Goal: Task Accomplishment & Management: Manage account settings

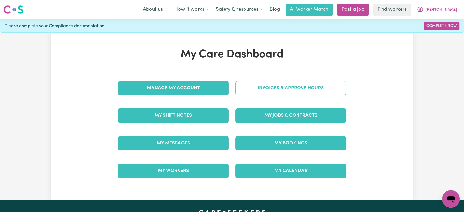
click at [257, 85] on link "Invoices & Approve Hours" at bounding box center [290, 88] width 111 height 14
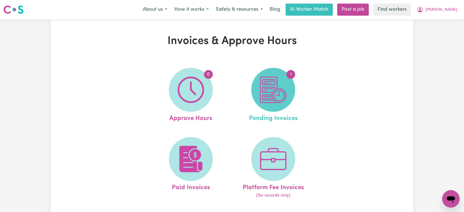
click at [275, 88] on img at bounding box center [273, 90] width 26 height 26
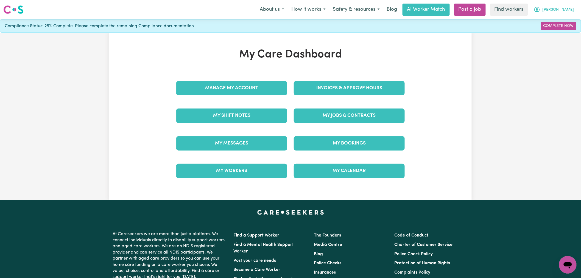
click at [563, 9] on span "[PERSON_NAME]" at bounding box center [558, 10] width 32 height 6
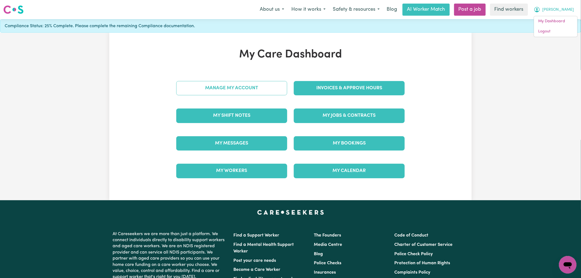
click at [267, 91] on link "Manage My Account" at bounding box center [231, 88] width 111 height 14
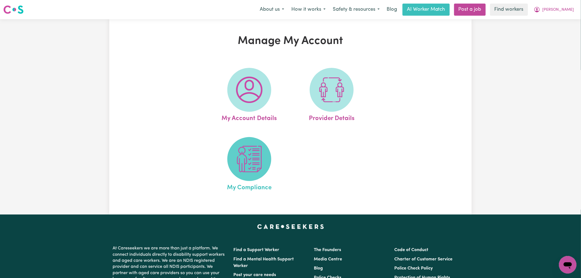
click at [252, 162] on img at bounding box center [249, 159] width 26 height 26
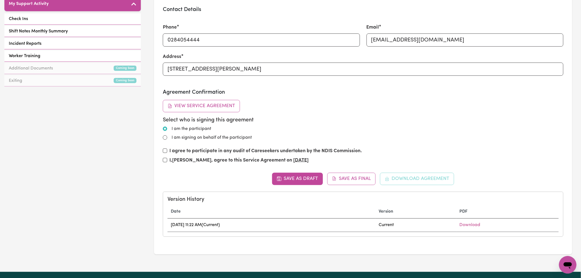
scroll to position [96, 0]
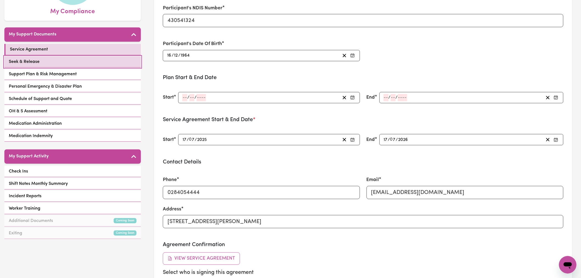
click at [100, 56] on link "Seek & Release" at bounding box center [72, 61] width 136 height 11
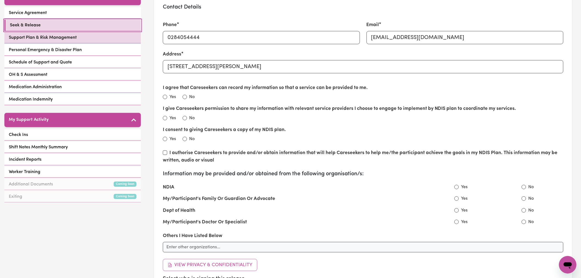
scroll to position [122, 0]
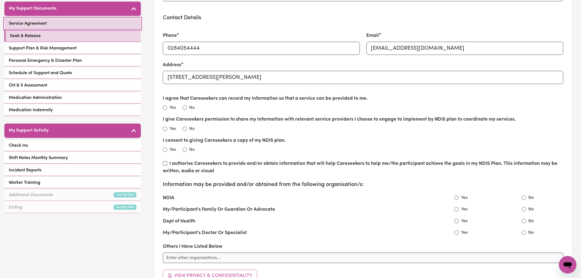
click at [87, 18] on link "Service Agreement" at bounding box center [72, 23] width 136 height 11
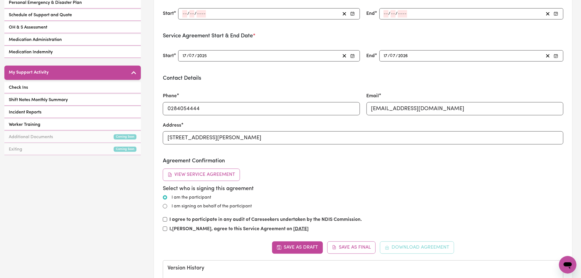
scroll to position [152, 0]
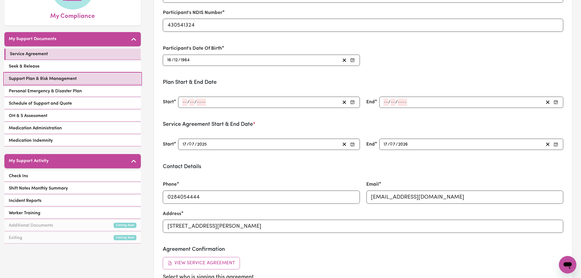
click at [73, 75] on span "Support Plan & Risk Management" at bounding box center [43, 78] width 68 height 7
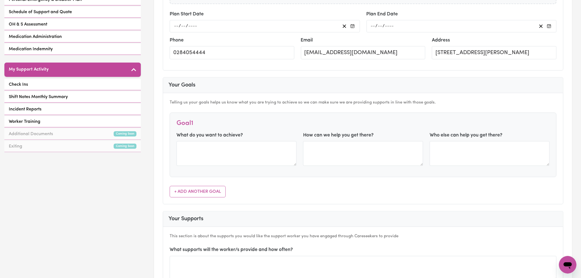
scroll to position [61, 0]
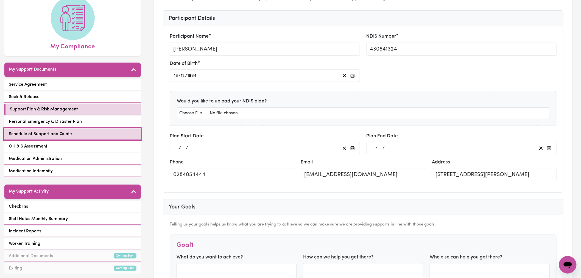
click at [90, 128] on link "Schedule of Support and Quote" at bounding box center [72, 133] width 136 height 11
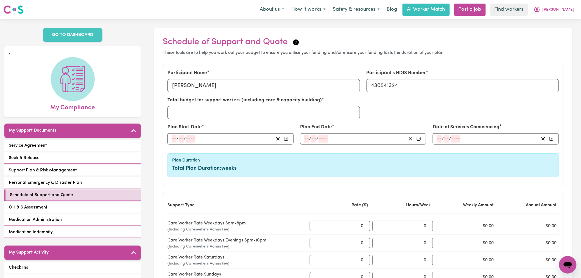
click at [89, 170] on div "Service Agreement Seek & Release Support Plan & Risk Management Personal Emerge…" at bounding box center [72, 189] width 136 height 99
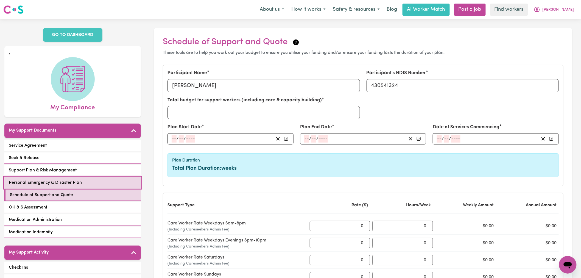
click at [97, 177] on link "Personal Emergency & Disaster Plan" at bounding box center [72, 182] width 136 height 11
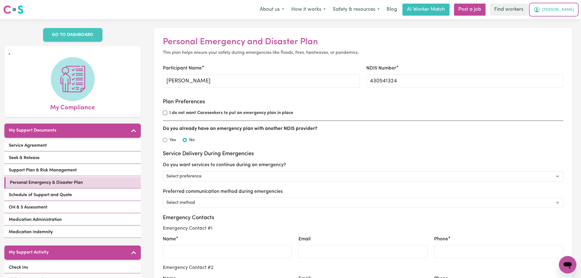
click at [562, 10] on span "[PERSON_NAME]" at bounding box center [558, 10] width 32 height 6
click at [561, 32] on link "Logout" at bounding box center [555, 31] width 43 height 10
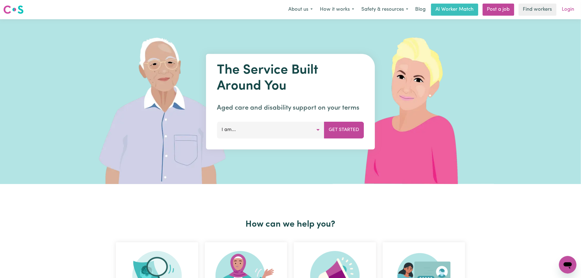
click at [570, 7] on link "Login" at bounding box center [568, 10] width 19 height 12
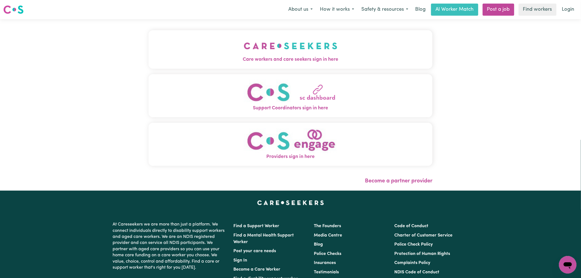
click at [198, 61] on span "Care workers and care seekers sign in here" at bounding box center [291, 59] width 284 height 7
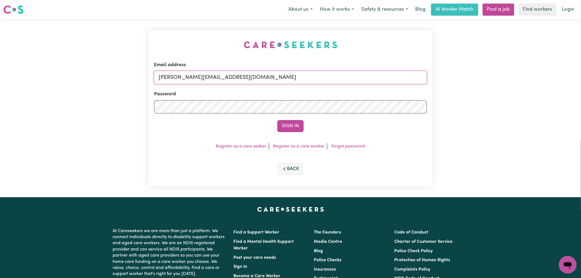
click at [224, 82] on input "[PERSON_NAME][EMAIL_ADDRESS][DOMAIN_NAME]" at bounding box center [290, 77] width 273 height 13
drag, startPoint x: 223, startPoint y: 77, endPoint x: 186, endPoint y: 76, distance: 36.8
click at [186, 76] on input "superuser~ [PERSON_NAME][EMAIL_ADDRESS][PERSON_NAME][DOMAIN_NAME]" at bounding box center [290, 77] width 273 height 13
click at [277, 120] on button "Sign In" at bounding box center [290, 126] width 26 height 12
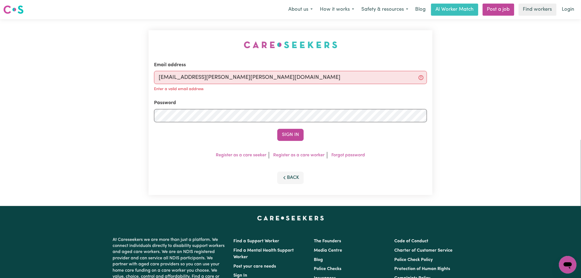
type input "[EMAIL_ADDRESS][PERSON_NAME][PERSON_NAME][DOMAIN_NAME]"
click at [277, 129] on button "Sign In" at bounding box center [290, 135] width 26 height 12
